Goal: Information Seeking & Learning: Find specific page/section

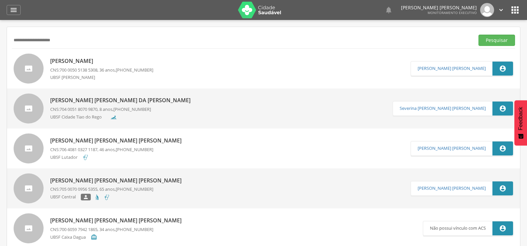
click at [0, 59] on div " Supervisão  Distritos  Ubs Coordenador: - Queimadas / PB Intervalo de Tempo…" at bounding box center [263, 143] width 527 height 246
paste input "**********"
type input "**********"
click at [479, 35] on button "Pesquisar" at bounding box center [497, 40] width 37 height 11
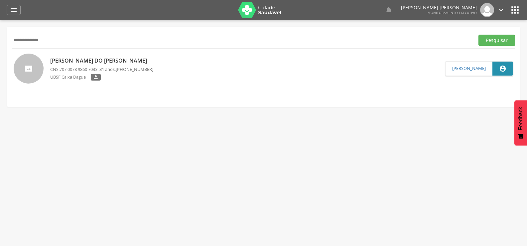
click at [86, 60] on p "Hugo Rodrigo do Carmo Rodrigues" at bounding box center [101, 61] width 103 height 8
type input "**********"
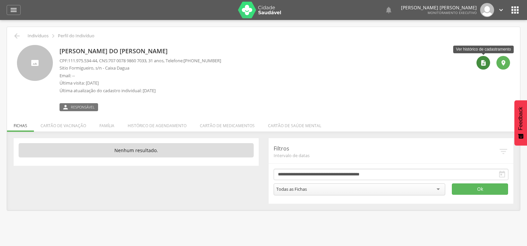
click at [484, 67] on div "" at bounding box center [484, 63] width 14 height 14
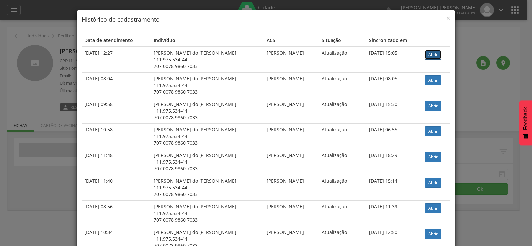
click at [430, 53] on link "Abrir" at bounding box center [433, 55] width 17 height 10
click at [446, 18] on span "×" at bounding box center [448, 17] width 4 height 9
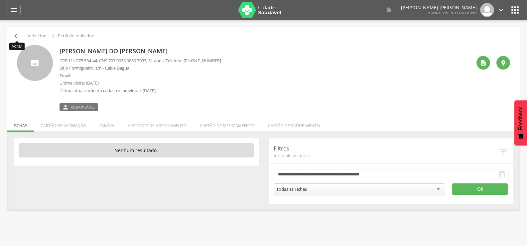
click at [15, 36] on icon "" at bounding box center [17, 36] width 8 height 8
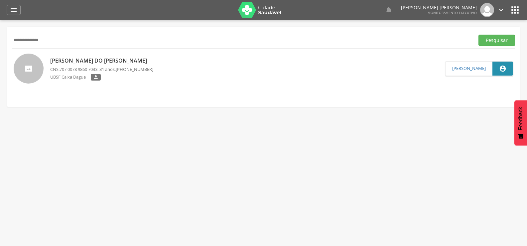
drag, startPoint x: 62, startPoint y: 42, endPoint x: 4, endPoint y: 45, distance: 58.3
click at [4, 45] on div " Supervisão  Distritos  Ubs Coordenador: - Queimadas / PB Intervalo de Tempo…" at bounding box center [263, 143] width 527 height 246
type input "**********"
click at [479, 35] on button "Pesquisar" at bounding box center [497, 40] width 37 height 11
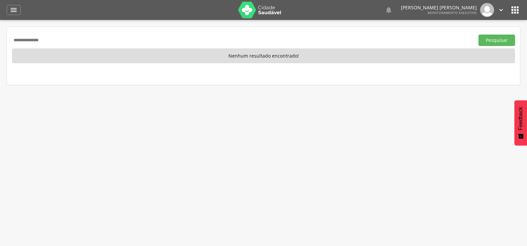
drag, startPoint x: 74, startPoint y: 40, endPoint x: 0, endPoint y: 48, distance: 74.6
click at [0, 48] on div " Supervisão  Distritos  Ubs Coordenador: - Queimadas / PB Intervalo de Tempo…" at bounding box center [263, 143] width 527 height 246
drag, startPoint x: 96, startPoint y: 32, endPoint x: 41, endPoint y: 32, distance: 54.9
click at [41, 32] on div "**********" at bounding box center [263, 56] width 513 height 58
drag, startPoint x: 50, startPoint y: 37, endPoint x: 0, endPoint y: 33, distance: 50.0
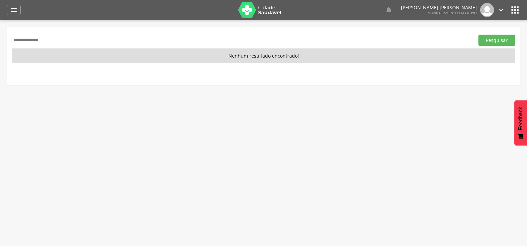
click at [0, 33] on div " Supervisão  Distritos  Ubs Coordenador: - Queimadas / PB Intervalo de Tempo…" at bounding box center [263, 143] width 527 height 246
click at [479, 35] on button "Pesquisar" at bounding box center [497, 40] width 37 height 11
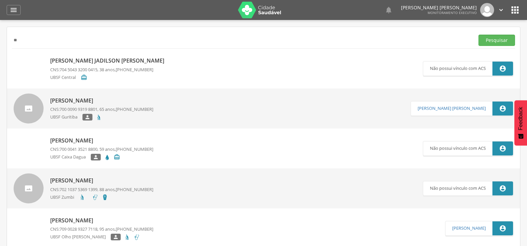
type input "*"
click at [479, 35] on button "Pesquisar" at bounding box center [497, 40] width 37 height 11
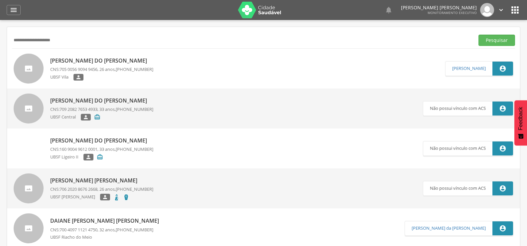
click at [117, 139] on p "Daiane Lopes do Nascimento" at bounding box center [101, 141] width 103 height 8
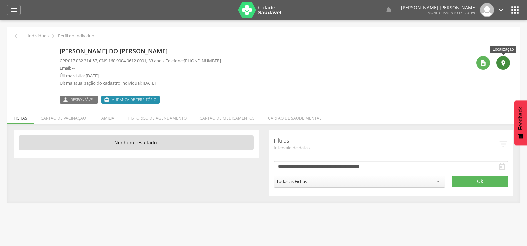
click at [503, 62] on icon "" at bounding box center [503, 63] width 7 height 7
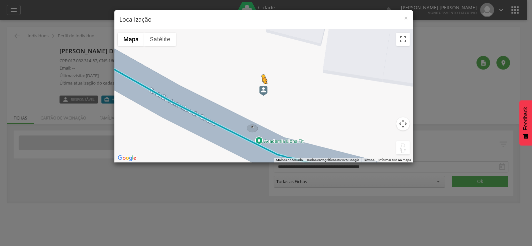
drag, startPoint x: 401, startPoint y: 148, endPoint x: 262, endPoint y: 90, distance: 150.6
click at [262, 90] on div "Pressione as teclas Alt + Enter para ativar o recurso de arrastar com o teclado…" at bounding box center [263, 95] width 299 height 133
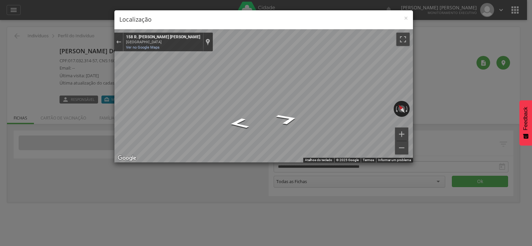
click at [106, 96] on div "× Localização ← Mover para a esquerda → Mover para a direita ↑ Mover para cima …" at bounding box center [266, 123] width 532 height 246
drag, startPoint x: 112, startPoint y: 97, endPoint x: 113, endPoint y: 89, distance: 8.0
click at [113, 92] on div "× Localização ← Mover para a esquerda → Mover para a direita ↑ Mover para cima …" at bounding box center [266, 123] width 532 height 246
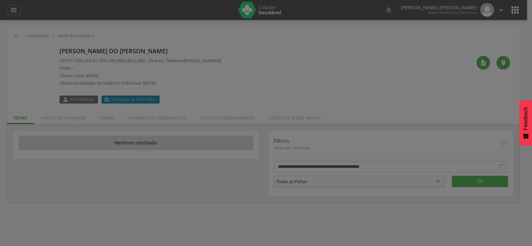
click at [115, 74] on body " Dashboard Supervisão Produtividade Mapa da cidade Mapa de cobertura Ranking A…" at bounding box center [266, 123] width 532 height 246
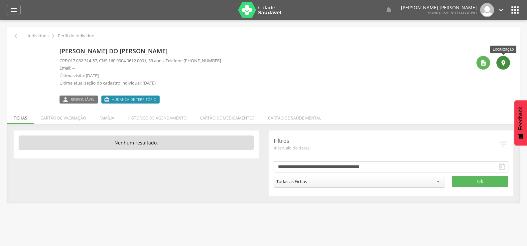
click at [501, 64] on icon "" at bounding box center [503, 63] width 7 height 7
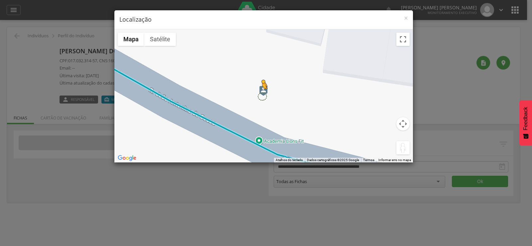
drag, startPoint x: 399, startPoint y: 149, endPoint x: 261, endPoint y: 96, distance: 147.8
click at [261, 96] on div "Pressione as teclas Alt + Enter para ativar o recurso de arrastar com o teclado…" at bounding box center [263, 95] width 299 height 133
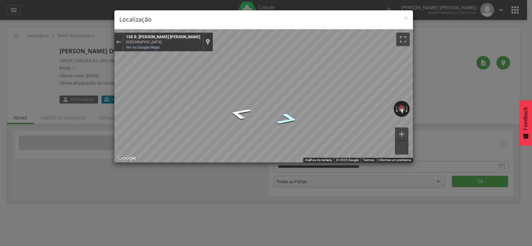
click at [290, 118] on icon "Ir para o leste, R. João Antonino de Souza" at bounding box center [287, 119] width 40 height 18
click at [291, 95] on icon "Ir para o leste, R. João Antonino de Souza" at bounding box center [288, 98] width 37 height 41
click at [292, 89] on icon "Ir para o leste, R. João Antonino de Souza" at bounding box center [286, 86] width 43 height 45
click at [284, 84] on icon "Ir para o leste, R. João Antonino de Souza" at bounding box center [286, 84] width 44 height 45
click at [237, 106] on icon "Ir para o oeste, R. João Antonino de Souza" at bounding box center [241, 104] width 44 height 45
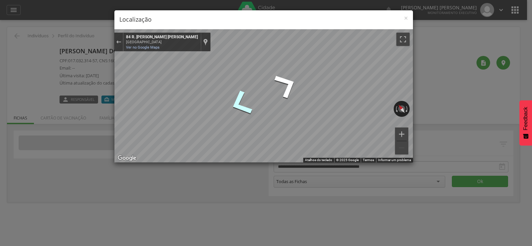
click at [237, 103] on icon "Ir para o oeste, R. João Antonino de Souza" at bounding box center [240, 103] width 43 height 45
click at [240, 101] on icon "Ir para o oeste, R. João Antonino de Souza" at bounding box center [240, 104] width 42 height 22
click at [229, 104] on icon "Ir para o oeste, R. João Antonino de Souza" at bounding box center [240, 103] width 40 height 22
click at [236, 104] on icon "Ir para o noroeste, R. João Antonino de Souza" at bounding box center [238, 101] width 35 height 20
click at [401, 17] on h4 "Localização" at bounding box center [263, 19] width 289 height 9
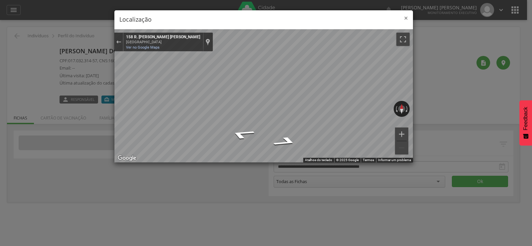
click at [406, 17] on span "×" at bounding box center [406, 17] width 4 height 9
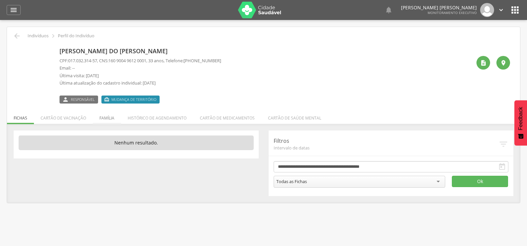
click at [107, 118] on li "Família" at bounding box center [107, 116] width 28 height 16
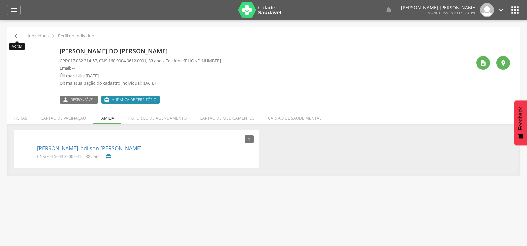
click at [15, 36] on icon "" at bounding box center [17, 36] width 8 height 8
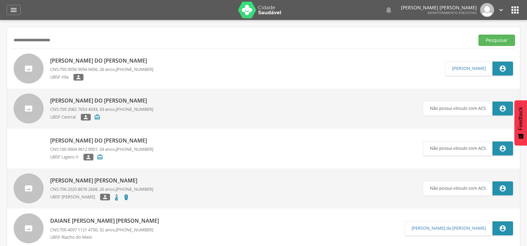
drag, startPoint x: 76, startPoint y: 38, endPoint x: 0, endPoint y: 40, distance: 76.2
click at [0, 40] on div " Supervisão  Distritos  Ubs Coordenador: - Queimadas / PB Intervalo de Tempo…" at bounding box center [263, 143] width 527 height 246
click at [101, 100] on p "Daiane Lopes do Nascimento" at bounding box center [101, 101] width 103 height 8
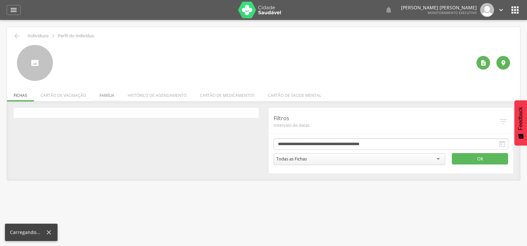
click at [106, 94] on li "Família" at bounding box center [107, 94] width 28 height 16
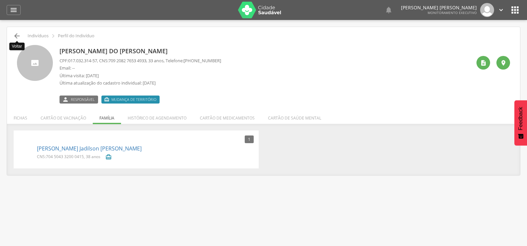
click at [19, 35] on icon "" at bounding box center [17, 36] width 8 height 8
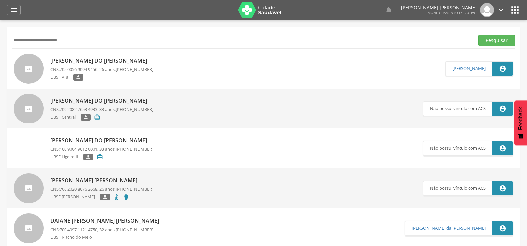
click at [479, 35] on button "Pesquisar" at bounding box center [497, 40] width 37 height 11
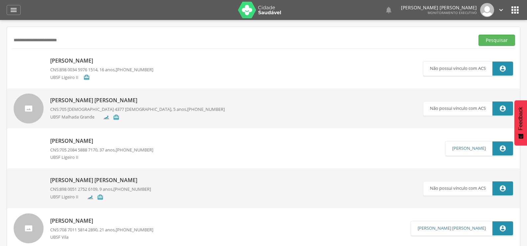
click at [86, 60] on p "Kayo Felipe Lopes Pimentel" at bounding box center [101, 61] width 103 height 8
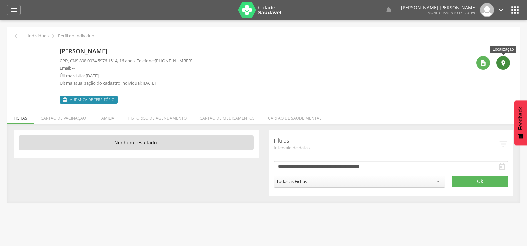
click at [503, 63] on icon "" at bounding box center [503, 63] width 7 height 7
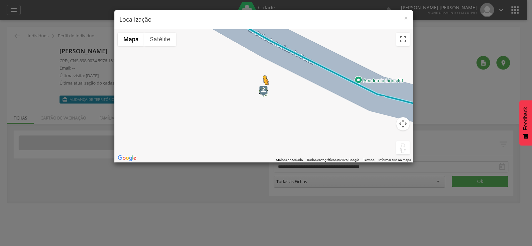
drag, startPoint x: 402, startPoint y: 148, endPoint x: 263, endPoint y: 91, distance: 150.5
click at [263, 91] on div "Pressione as teclas Alt + Enter para ativar o recurso de arrastar com o teclado…" at bounding box center [263, 95] width 299 height 133
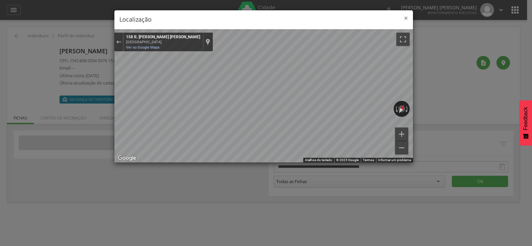
click at [406, 17] on span "×" at bounding box center [406, 17] width 4 height 9
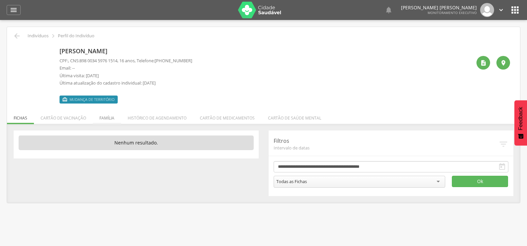
click at [109, 116] on li "Família" at bounding box center [107, 116] width 28 height 16
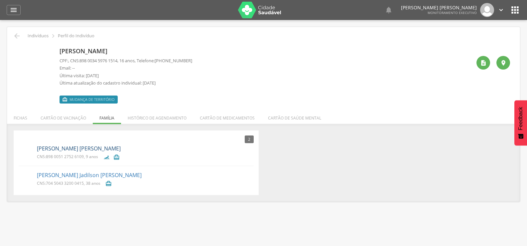
click at [90, 147] on link "Arthur Henrique Lopes Pimentel" at bounding box center [79, 149] width 84 height 8
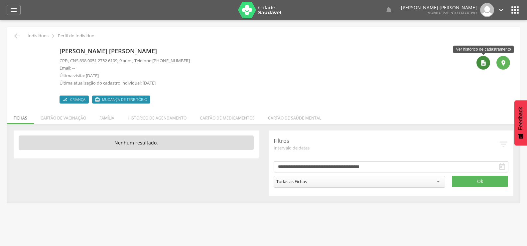
click at [481, 63] on icon "" at bounding box center [483, 63] width 7 height 7
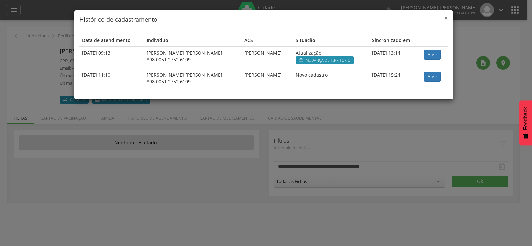
click at [446, 19] on span "×" at bounding box center [446, 17] width 4 height 9
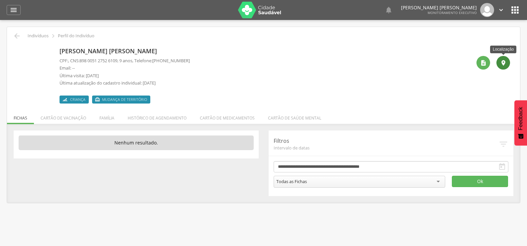
click at [501, 66] on icon "" at bounding box center [503, 63] width 7 height 7
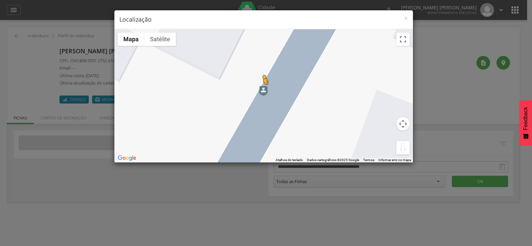
drag, startPoint x: 401, startPoint y: 149, endPoint x: 263, endPoint y: 91, distance: 150.3
click at [263, 91] on div "Pressione as teclas Alt + Enter para ativar o recurso de arrastar com o teclado…" at bounding box center [263, 95] width 299 height 133
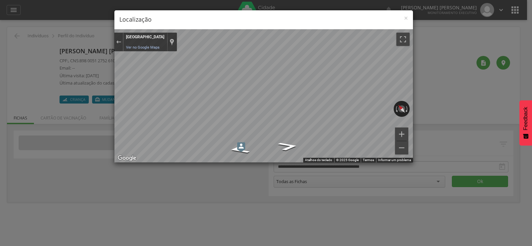
click at [527, 117] on body " Dashboard Supervisão Produtividade Mapa da cidade Mapa de cobertura Ranking A…" at bounding box center [266, 123] width 532 height 246
click at [251, 128] on img "Mapa" at bounding box center [250, 130] width 8 height 10
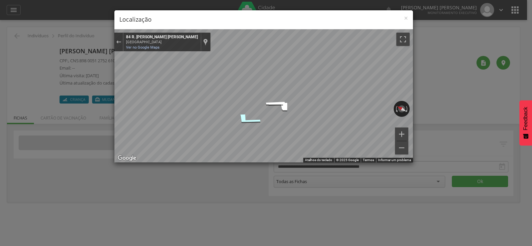
click at [249, 121] on icon "Ir para o oeste, R. João Antonino de Souza" at bounding box center [247, 119] width 50 height 19
click at [249, 121] on icon "Ir para o oeste, R. João Antonino de Souza" at bounding box center [246, 119] width 50 height 20
click at [249, 119] on icon "Ir para o oeste, R. João Antonino de Souza" at bounding box center [244, 119] width 49 height 20
click at [527, 114] on body " Dashboard Supervisão Produtividade Mapa da cidade Mapa de cobertura Ranking A…" at bounding box center [266, 123] width 532 height 246
click at [273, 90] on img "Mapa" at bounding box center [272, 92] width 4 height 5
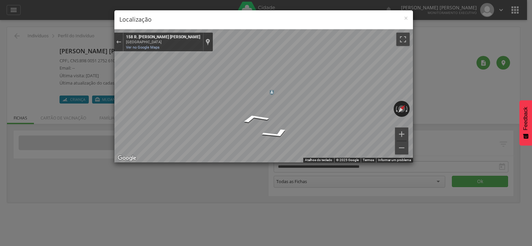
click at [273, 91] on img "Mapa" at bounding box center [272, 92] width 4 height 5
click at [404, 19] on span "×" at bounding box center [406, 17] width 4 height 9
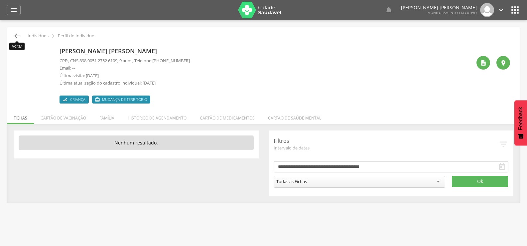
drag, startPoint x: 20, startPoint y: 36, endPoint x: 17, endPoint y: 33, distance: 4.7
click at [19, 36] on icon "" at bounding box center [17, 36] width 8 height 8
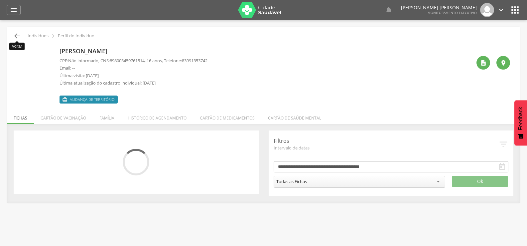
click at [17, 33] on icon "" at bounding box center [17, 36] width 8 height 8
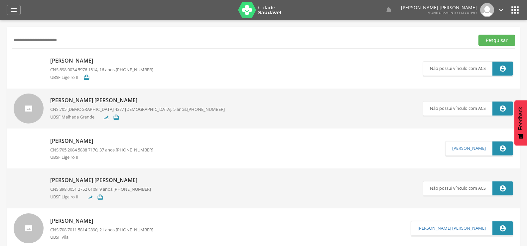
drag, startPoint x: 78, startPoint y: 39, endPoint x: 0, endPoint y: 39, distance: 78.1
click at [0, 39] on div " Supervisão  Distritos  Ubs Coordenador: - Queimadas / PB Intervalo de Tempo…" at bounding box center [263, 143] width 527 height 246
type input "**********"
click at [479, 35] on button "Pesquisar" at bounding box center [497, 40] width 37 height 11
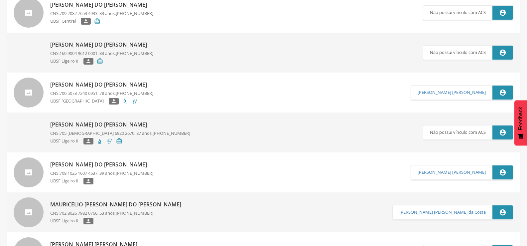
scroll to position [299, 0]
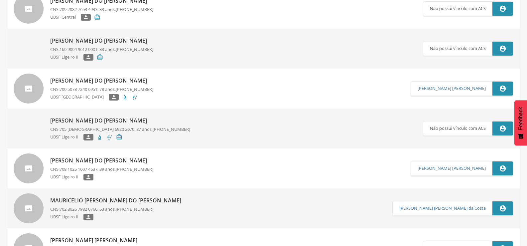
click at [117, 157] on p "Jakeline Lopes do Nascimento" at bounding box center [101, 161] width 103 height 8
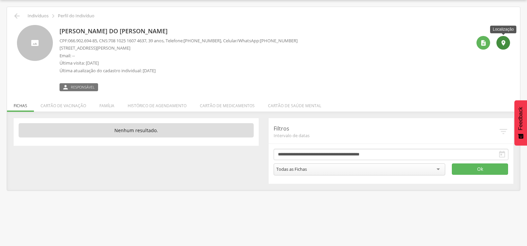
click at [500, 42] on icon "" at bounding box center [503, 43] width 7 height 7
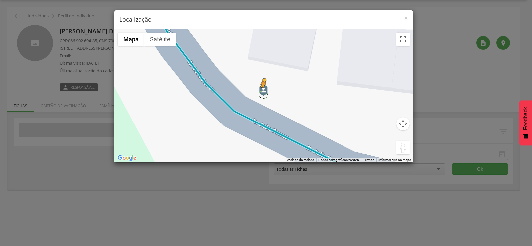
drag, startPoint x: 402, startPoint y: 146, endPoint x: 263, endPoint y: 94, distance: 148.4
click at [263, 94] on div "Pressione as teclas Alt + Enter para ativar o recurso de arrastar com o teclado…" at bounding box center [263, 95] width 299 height 133
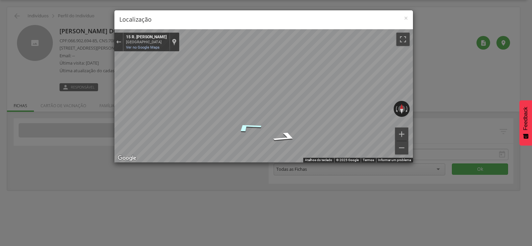
click at [250, 124] on icon "Ir para o noroeste, R. Seb. Pereira Marinho" at bounding box center [248, 126] width 50 height 15
click at [253, 124] on icon "Ir para o norte, R. Seb. Pereira Marinho" at bounding box center [255, 125] width 48 height 13
click at [263, 124] on icon "Ir para o norte, R. Seb. Pereira Marinho" at bounding box center [263, 125] width 40 height 10
click at [271, 126] on icon "Ir para o norte, R. Seb. Pereira Marinho" at bounding box center [265, 125] width 42 height 10
click at [275, 126] on icon "Ir para o norte, R. Seb. Pereira Marinho" at bounding box center [268, 125] width 45 height 12
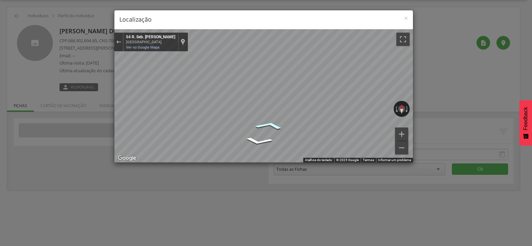
click at [275, 126] on icon "Ir para o norte, R. Seb. Pereira Marinho" at bounding box center [269, 125] width 46 height 12
click at [261, 134] on icon "Ir para o norte, R. Seb. Pereira Marinho" at bounding box center [262, 133] width 41 height 9
click at [261, 134] on icon "Ir para o norte, R. Seb. Pereira Marinho" at bounding box center [262, 133] width 42 height 10
click at [256, 117] on div "Mapa" at bounding box center [263, 95] width 299 height 133
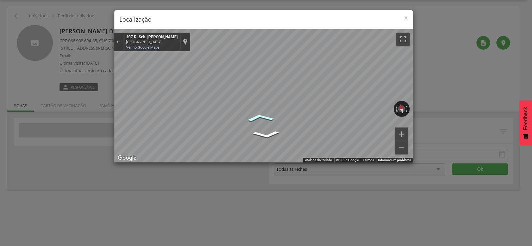
click at [248, 117] on icon "Ir para o norte, R. Seb. Pereira Marinho" at bounding box center [260, 117] width 44 height 12
click at [352, 116] on div "Mapa" at bounding box center [263, 95] width 299 height 133
click at [342, 98] on div "Mapa" at bounding box center [263, 95] width 299 height 133
drag, startPoint x: 258, startPoint y: 118, endPoint x: 50, endPoint y: 102, distance: 208.4
click at [50, 102] on div "× Localização ← Mover para a esquerda → Mover para a direita ↑ Mover para cima …" at bounding box center [266, 123] width 532 height 246
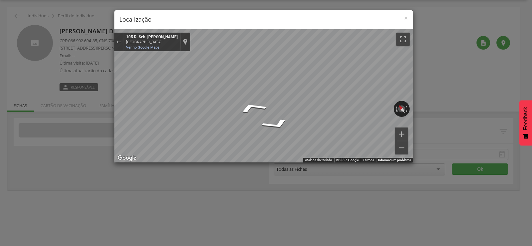
click at [106, 115] on div "× Localização ← Mover para a esquerda → Mover para a direita ↑ Mover para cima …" at bounding box center [266, 123] width 532 height 246
click at [416, 170] on div "× Localização ← Mover para a esquerda → Mover para a direita ↑ Mover para cima …" at bounding box center [266, 123] width 532 height 246
click at [57, 119] on div "× Localização ← Mover para a esquerda → Mover para a direita ↑ Mover para cima …" at bounding box center [266, 123] width 532 height 246
click at [105, 58] on div "× Localização ← Mover para a esquerda → Mover para a direita ↑ Mover para cima …" at bounding box center [266, 123] width 532 height 246
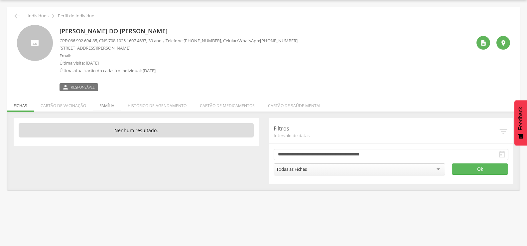
click at [103, 106] on li "Família" at bounding box center [107, 104] width 28 height 16
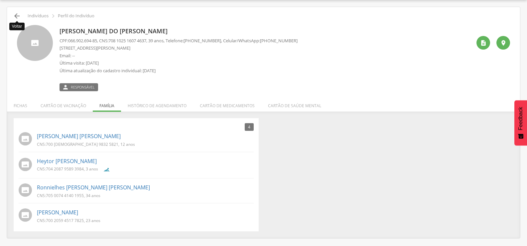
click at [16, 15] on icon "" at bounding box center [17, 16] width 8 height 8
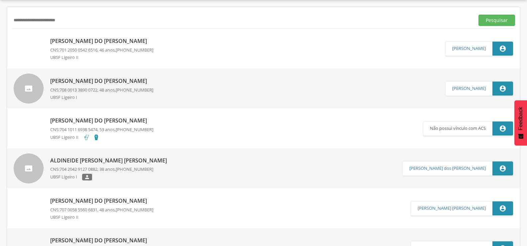
click at [106, 160] on p "Aldineide Lopes Nascimento" at bounding box center [110, 161] width 120 height 8
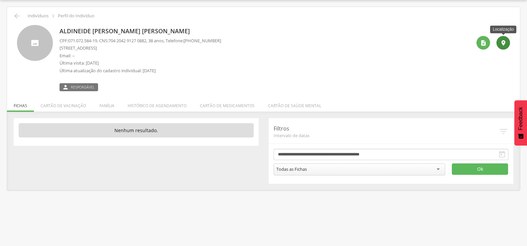
click at [504, 38] on div "" at bounding box center [503, 43] width 14 height 14
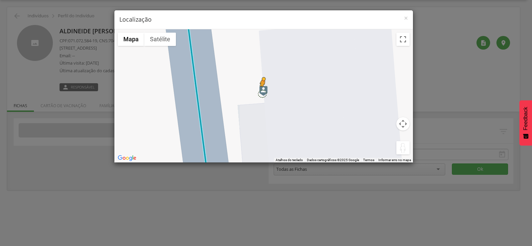
drag, startPoint x: 399, startPoint y: 147, endPoint x: 262, endPoint y: 93, distance: 147.1
click at [262, 93] on div "Pressione as teclas Alt + Enter para ativar o recurso de arrastar com o teclado…" at bounding box center [263, 95] width 299 height 133
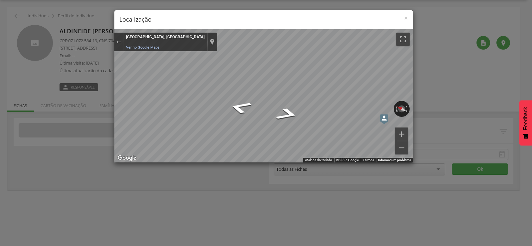
click at [110, 56] on div "× Localização ← Mover para a esquerda → Mover para a direita ↑ Mover para cima …" at bounding box center [266, 123] width 532 height 246
click at [404, 18] on span "×" at bounding box center [406, 17] width 4 height 9
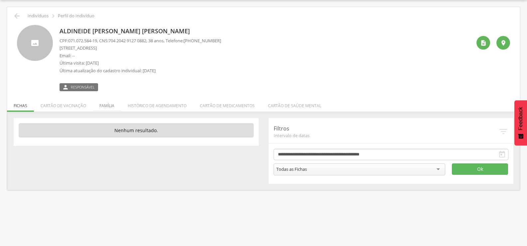
click at [113, 104] on li "Família" at bounding box center [107, 104] width 28 height 16
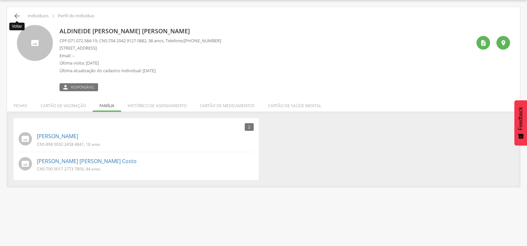
click at [13, 15] on icon "" at bounding box center [17, 16] width 8 height 8
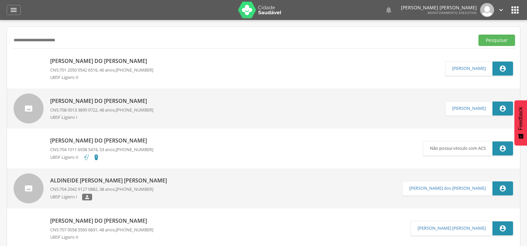
click at [268, 12] on img at bounding box center [259, 10] width 43 height 17
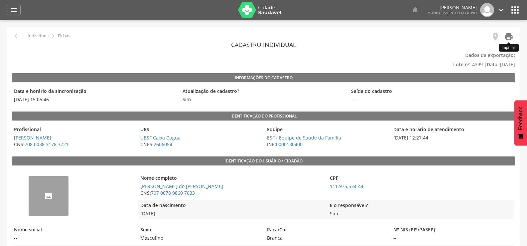
click at [507, 38] on icon "" at bounding box center [508, 36] width 9 height 9
